Goal: Check status

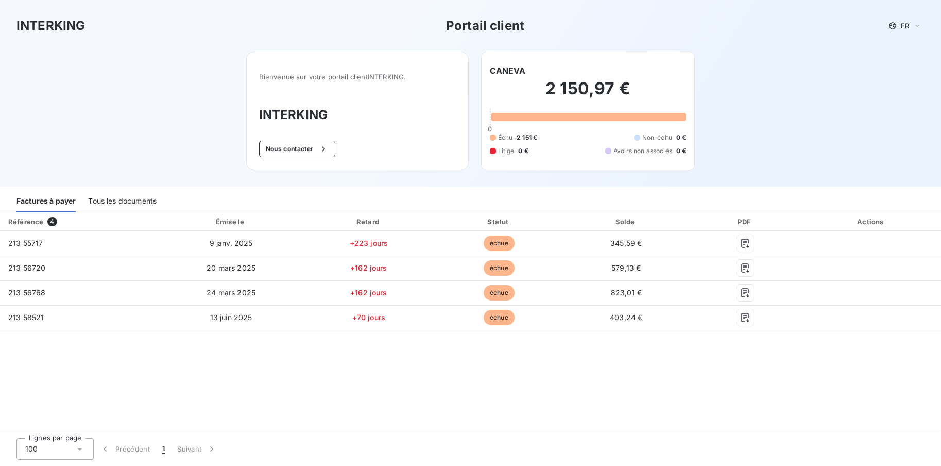
click at [451, 61] on div "Bienvenue sur votre portail client INTERKING . INTERKING Nous contacter" at bounding box center [357, 111] width 223 height 118
click at [455, 143] on div "Bienvenue sur votre portail client INTERKING . INTERKING Nous contacter" at bounding box center [357, 111] width 223 height 118
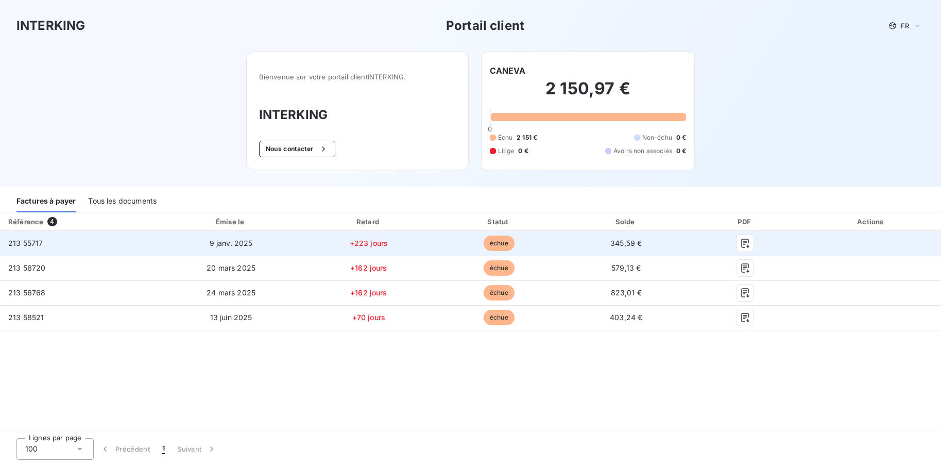
click at [636, 244] on span "345,59 €" at bounding box center [625, 242] width 31 height 9
drag, startPoint x: 506, startPoint y: 244, endPoint x: 316, endPoint y: 237, distance: 190.7
click at [501, 244] on span "échue" at bounding box center [499, 242] width 31 height 15
drag, startPoint x: 302, startPoint y: 238, endPoint x: 240, endPoint y: 238, distance: 62.3
click at [297, 239] on tr "213 55717 9 janv. 2025 +223 jours échue 345,59 €" at bounding box center [470, 243] width 941 height 25
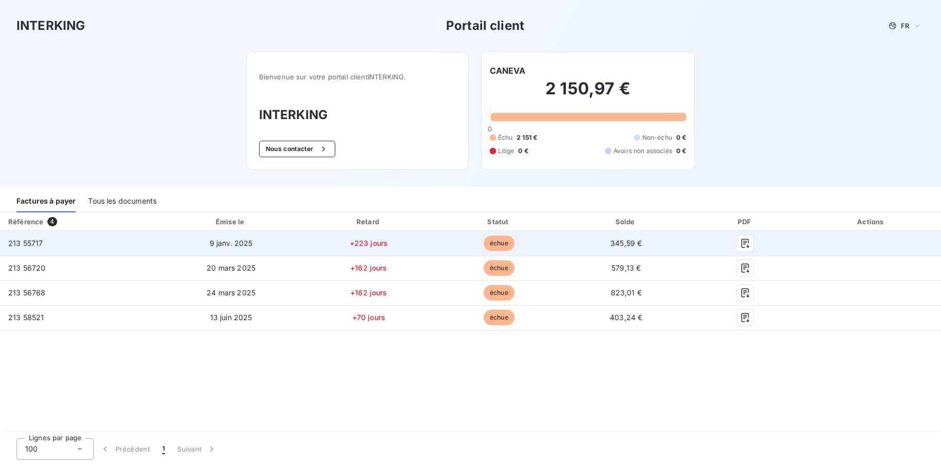
drag, startPoint x: 47, startPoint y: 235, endPoint x: 42, endPoint y: 236, distance: 5.2
click at [47, 235] on td "213 55717" at bounding box center [79, 243] width 159 height 25
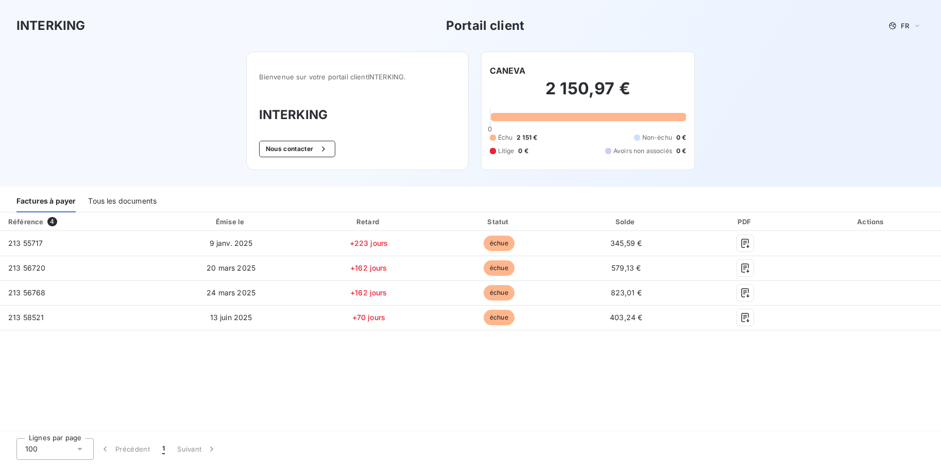
click at [108, 208] on div "Tous les documents" at bounding box center [122, 202] width 69 height 22
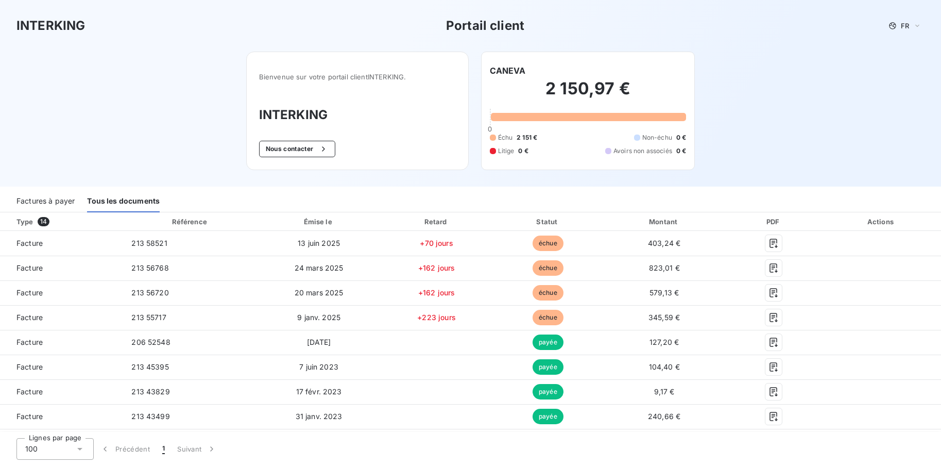
click at [63, 205] on div "Factures à payer" at bounding box center [45, 202] width 58 height 22
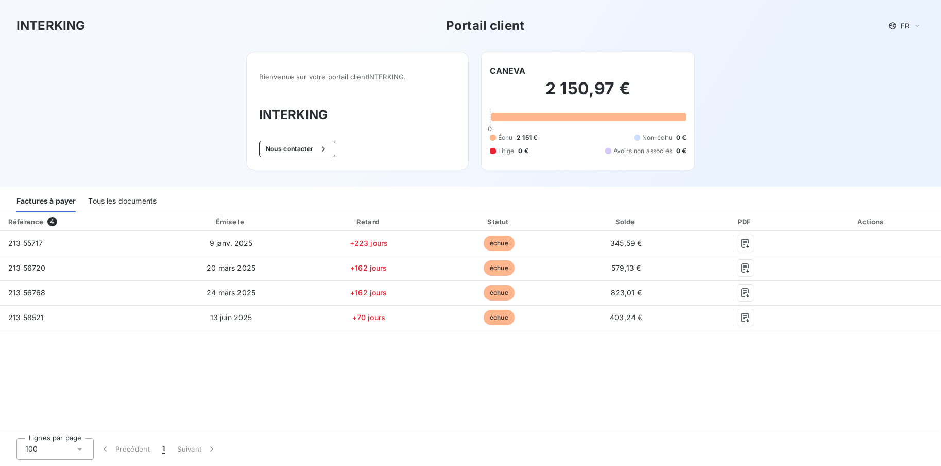
click at [77, 25] on h3 "INTERKING" at bounding box center [50, 25] width 69 height 19
click at [356, 106] on div "Bienvenue sur votre portail client INTERKING . INTERKING Nous contacter" at bounding box center [357, 111] width 223 height 118
click at [299, 143] on button "Nous contacter" at bounding box center [297, 149] width 76 height 16
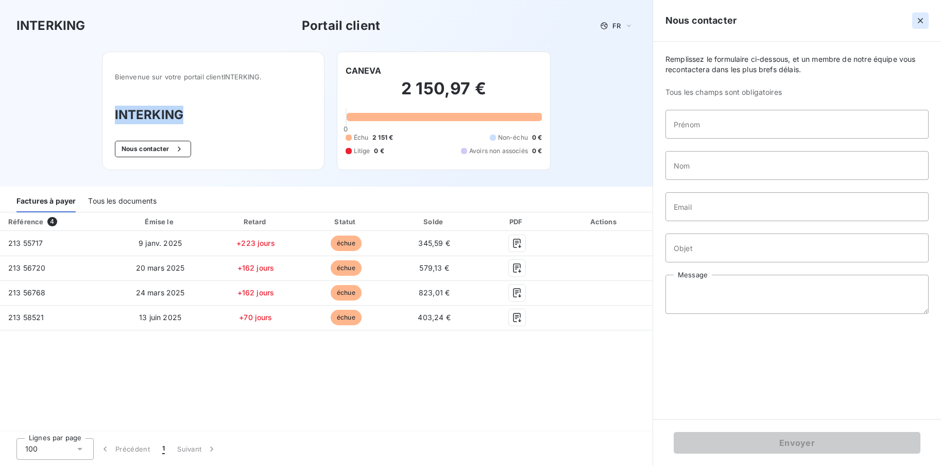
click at [922, 19] on icon "button" at bounding box center [920, 20] width 5 height 5
